Goal: Use online tool/utility: Utilize a website feature to perform a specific function

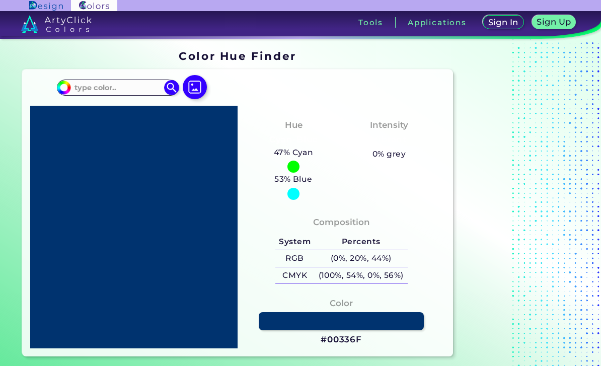
type input "#c9f0f2"
type input "#C9F0F2"
type input "#0b0a08"
type input "#0B0A08"
